Goal: Information Seeking & Learning: Find specific fact

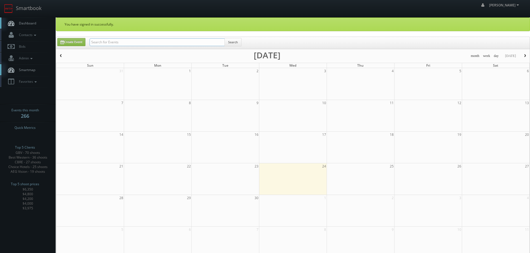
click at [147, 43] on input "text" at bounding box center [157, 42] width 135 height 8
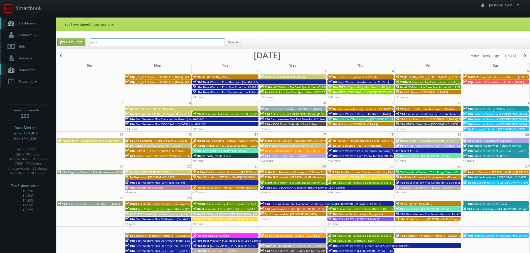
type input "jvm"
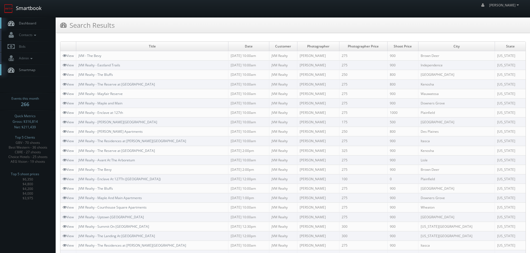
click at [33, 9] on link "Smartbook" at bounding box center [23, 8] width 46 height 17
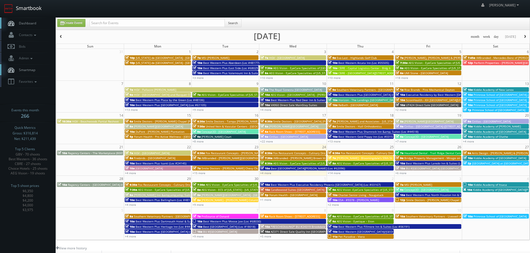
click at [30, 11] on link "Smartbook" at bounding box center [23, 8] width 46 height 17
click at [138, 24] on input "text" at bounding box center [157, 23] width 135 height 8
type input "sonesta"
